Goal: Transaction & Acquisition: Purchase product/service

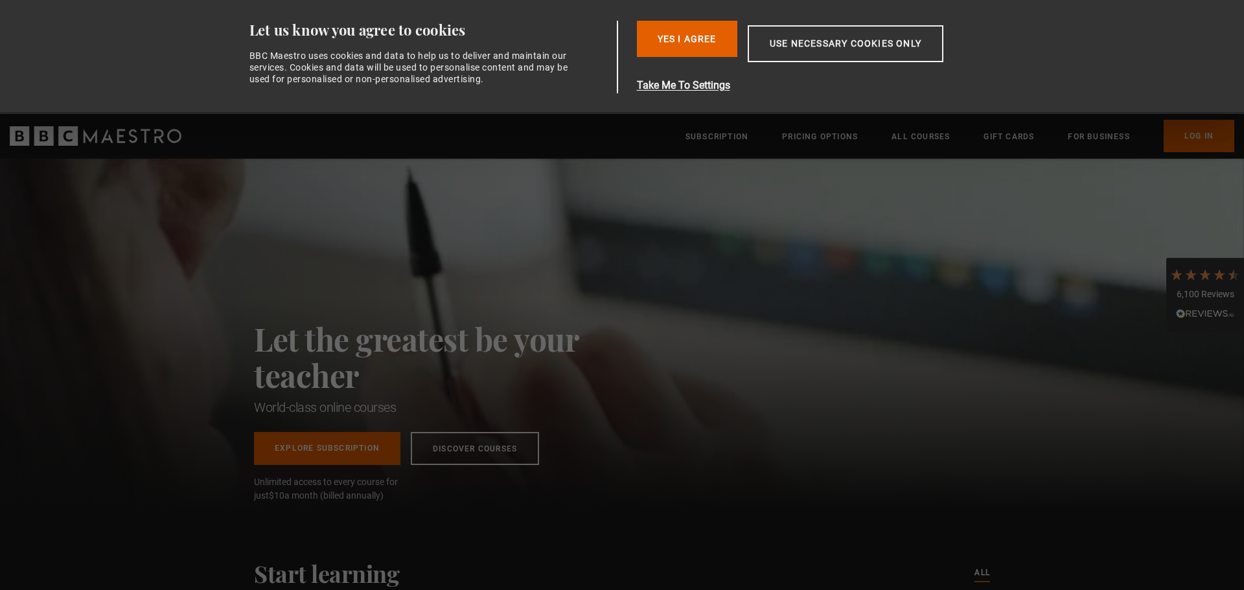
scroll to position [0, 340]
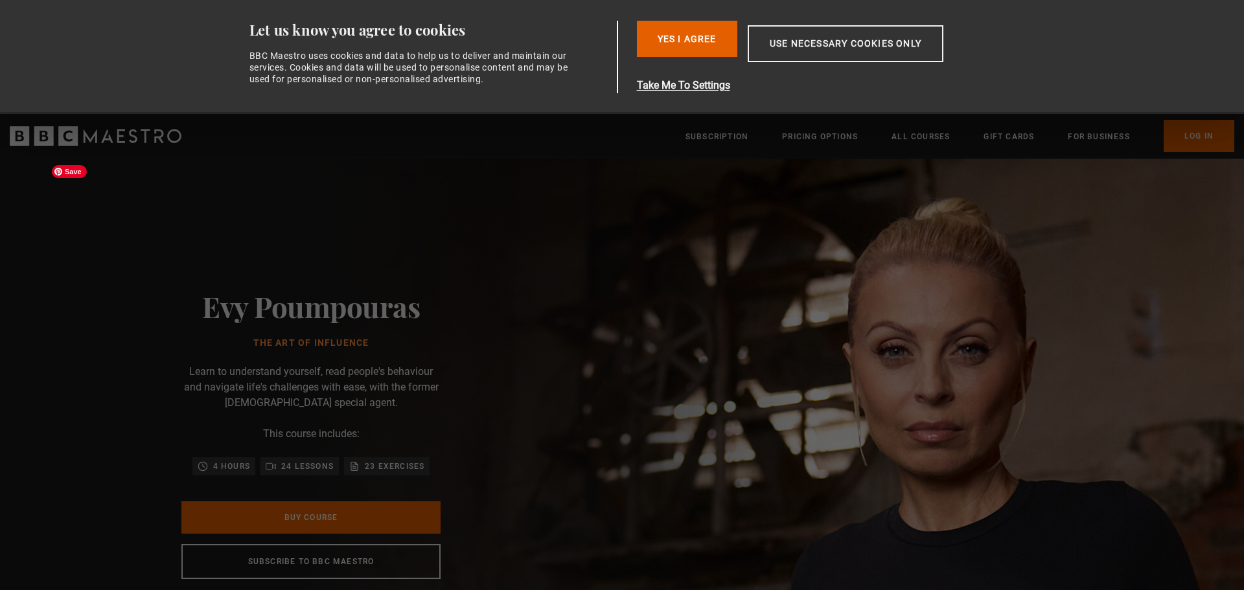
click at [811, 370] on img at bounding box center [667, 434] width 1244 height 551
click at [730, 34] on button "Yes I Agree" at bounding box center [687, 39] width 100 height 36
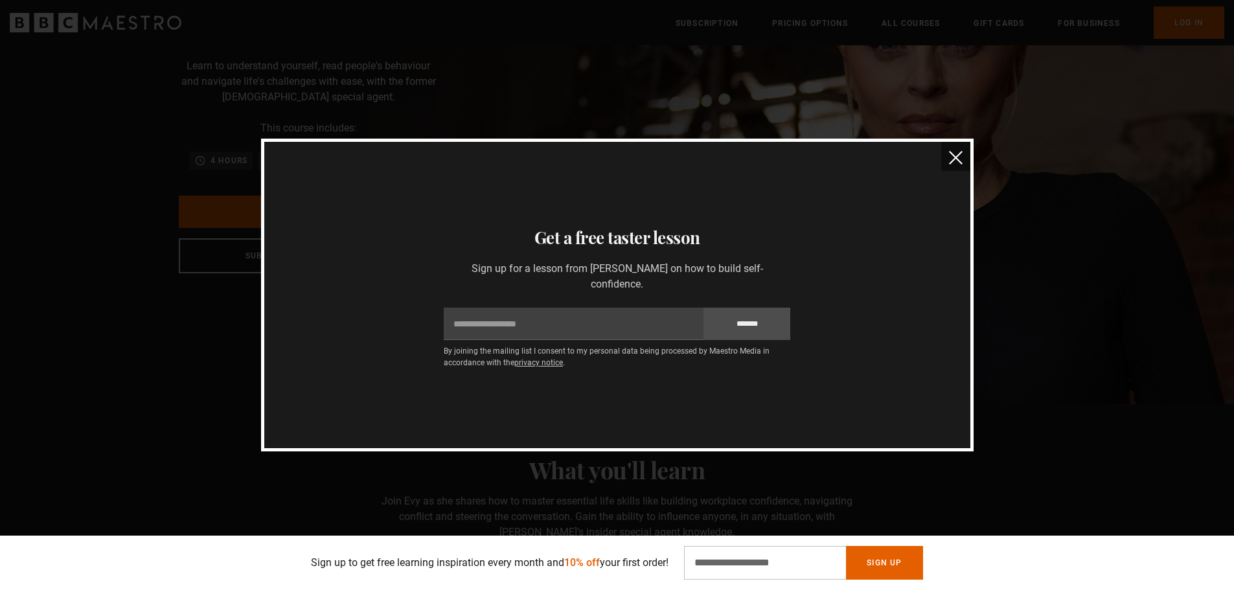
scroll to position [130, 0]
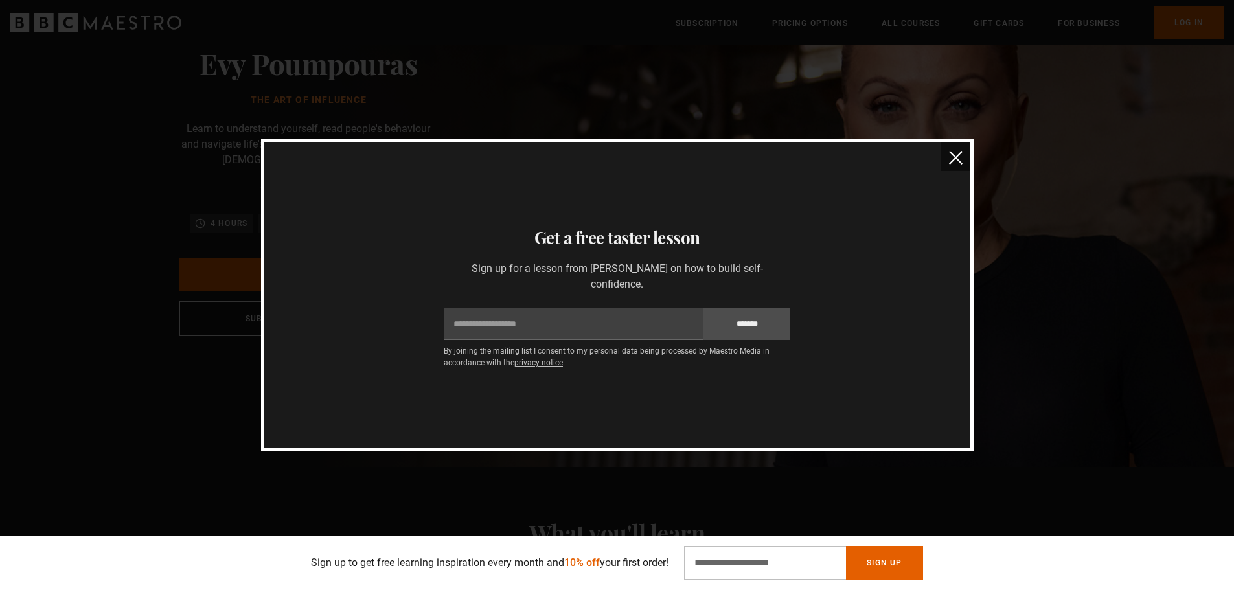
click at [961, 161] on img "close" at bounding box center [956, 158] width 14 height 14
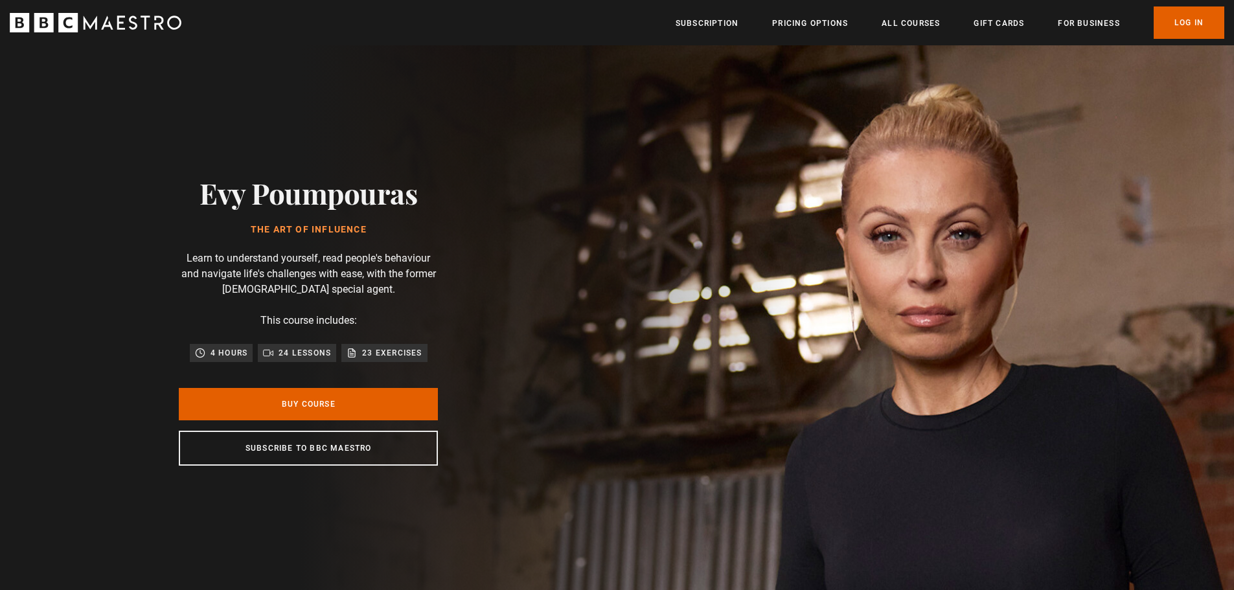
scroll to position [0, 340]
click at [316, 408] on link "Buy Course" at bounding box center [308, 404] width 259 height 32
